Goal: Ask a question

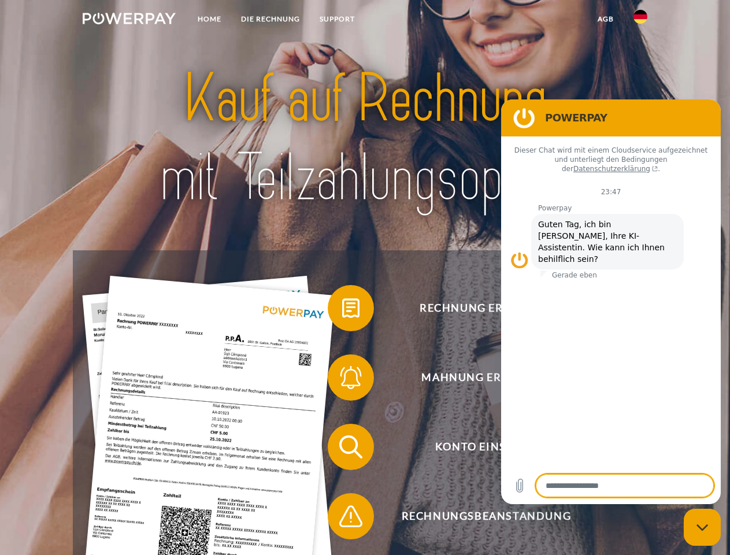
click at [129, 20] on img at bounding box center [129, 19] width 93 height 12
click at [640, 20] on img at bounding box center [640, 17] width 14 height 14
click at [605, 19] on link "agb" at bounding box center [605, 19] width 36 height 21
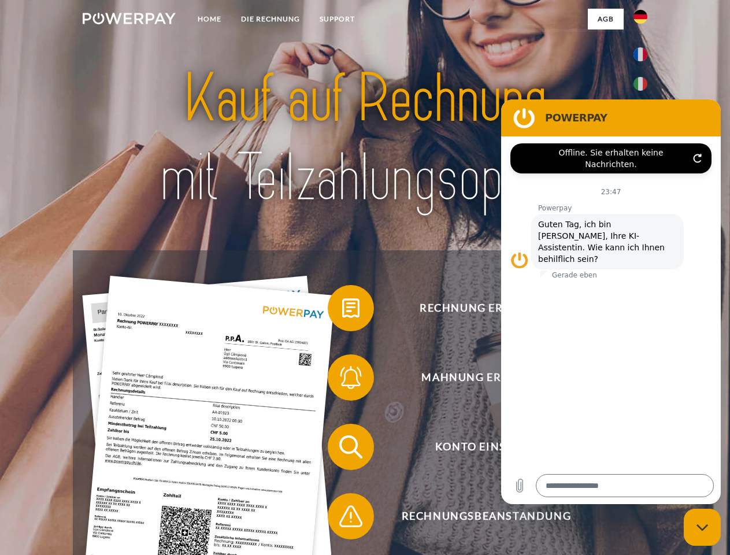
click at [342, 310] on span at bounding box center [333, 308] width 58 height 58
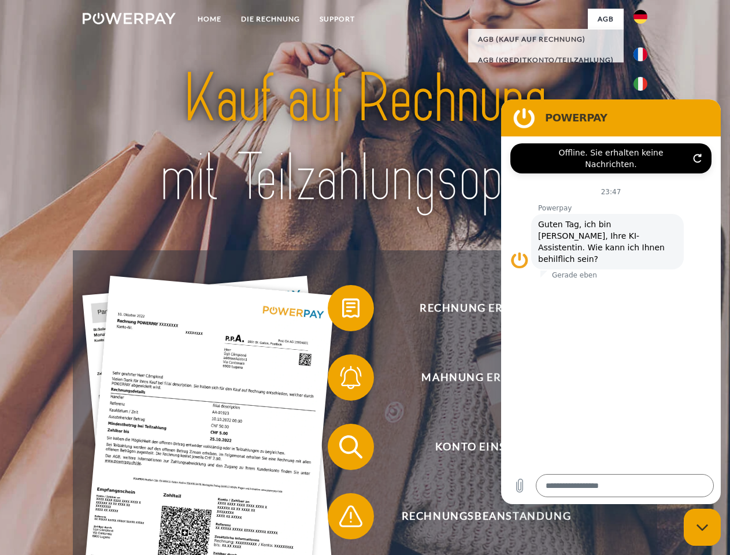
click at [342, 380] on span at bounding box center [333, 377] width 58 height 58
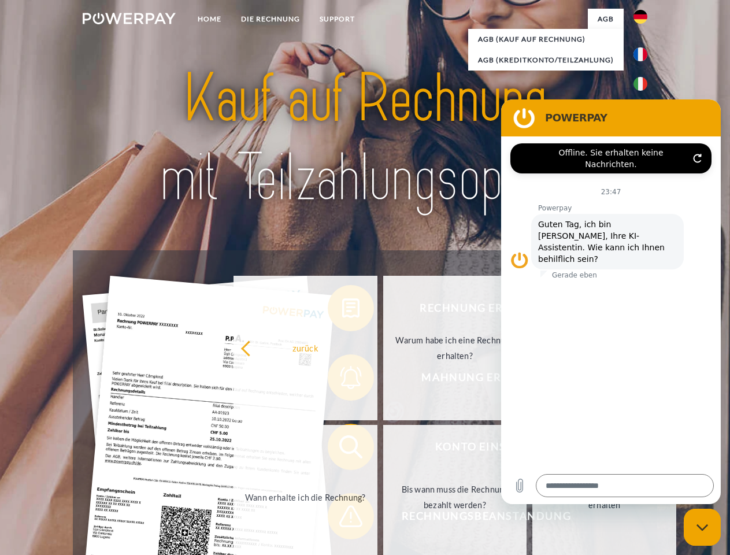
click at [383, 449] on link "Bis wann muss die Rechnung bezahlt werden?" at bounding box center [455, 497] width 144 height 144
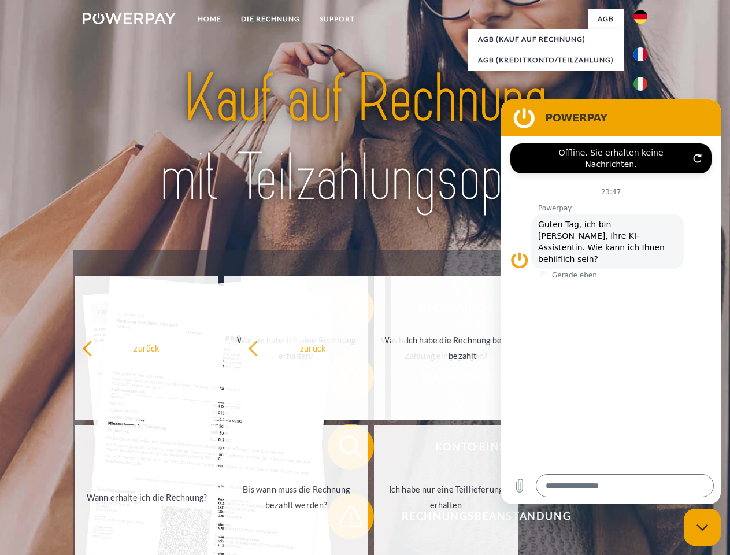
click at [342, 518] on span at bounding box center [333, 516] width 58 height 58
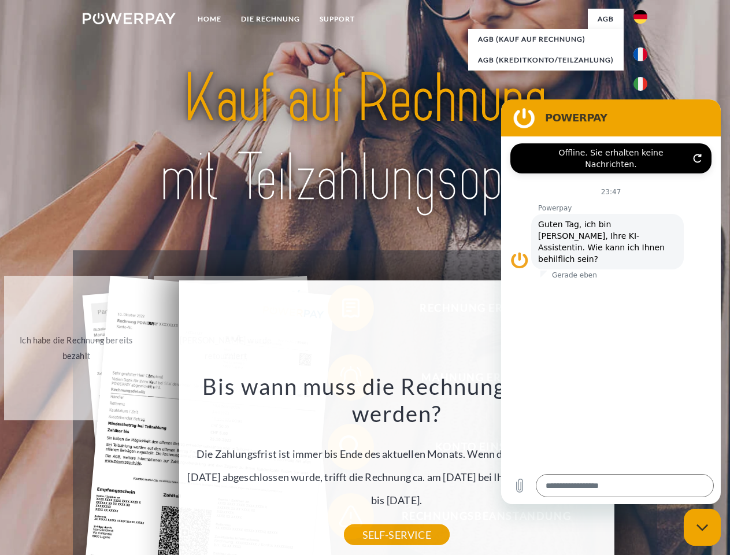
click at [702, 527] on icon "Messaging-Fenster schließen" at bounding box center [702, 527] width 12 height 8
type textarea "*"
